Goal: Transaction & Acquisition: Purchase product/service

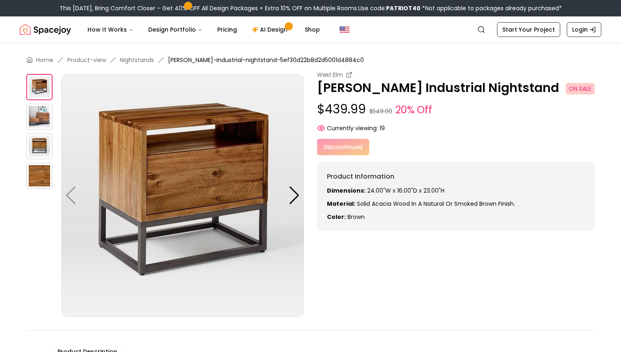
click at [502, 126] on div "Currently viewing: 19" at bounding box center [456, 128] width 278 height 8
click at [224, 136] on img at bounding box center [182, 195] width 243 height 243
click at [292, 190] on div at bounding box center [294, 195] width 11 height 18
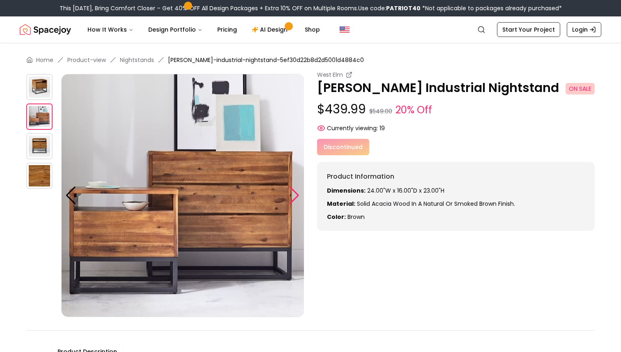
click at [292, 190] on div at bounding box center [294, 195] width 11 height 18
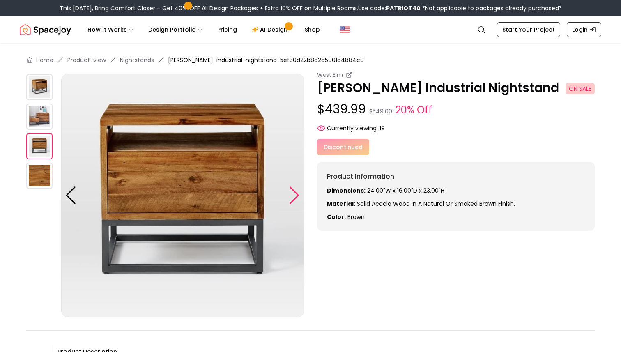
click at [292, 190] on div at bounding box center [294, 195] width 11 height 18
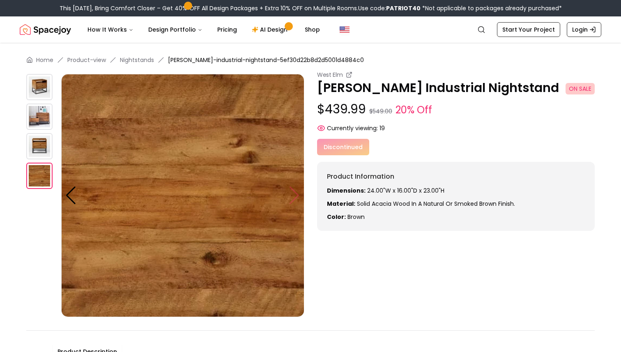
click at [292, 190] on img at bounding box center [182, 195] width 243 height 243
click at [439, 147] on div "Discontinued" at bounding box center [456, 147] width 278 height 16
click at [566, 88] on span "ON SALE" at bounding box center [580, 88] width 29 height 11
click at [581, 83] on p "[PERSON_NAME] Industrial Nightstand ON SALE" at bounding box center [456, 87] width 278 height 15
